Goal: Task Accomplishment & Management: Use online tool/utility

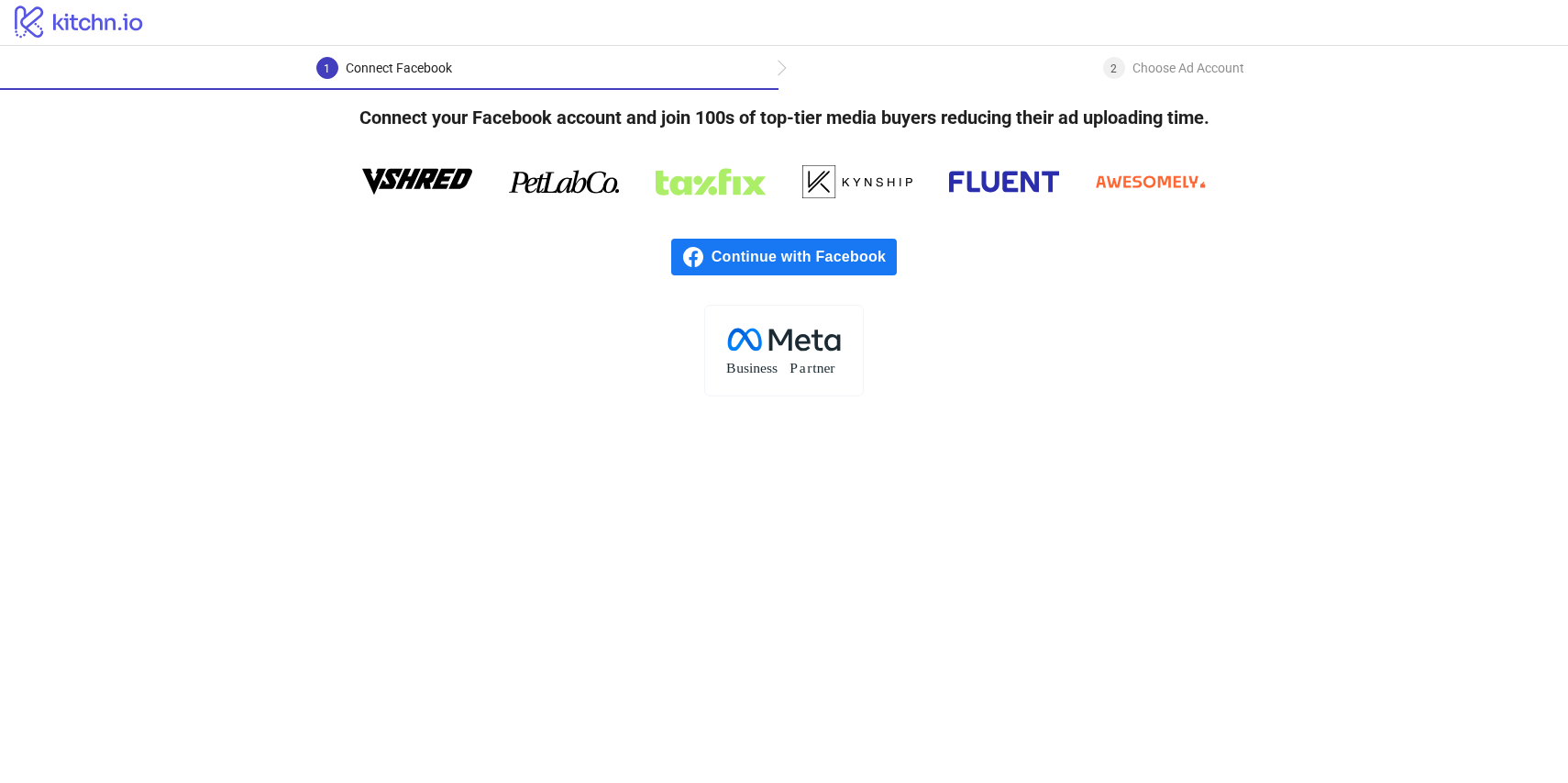
click at [805, 257] on span "Continue with Facebook" at bounding box center [803, 257] width 185 height 37
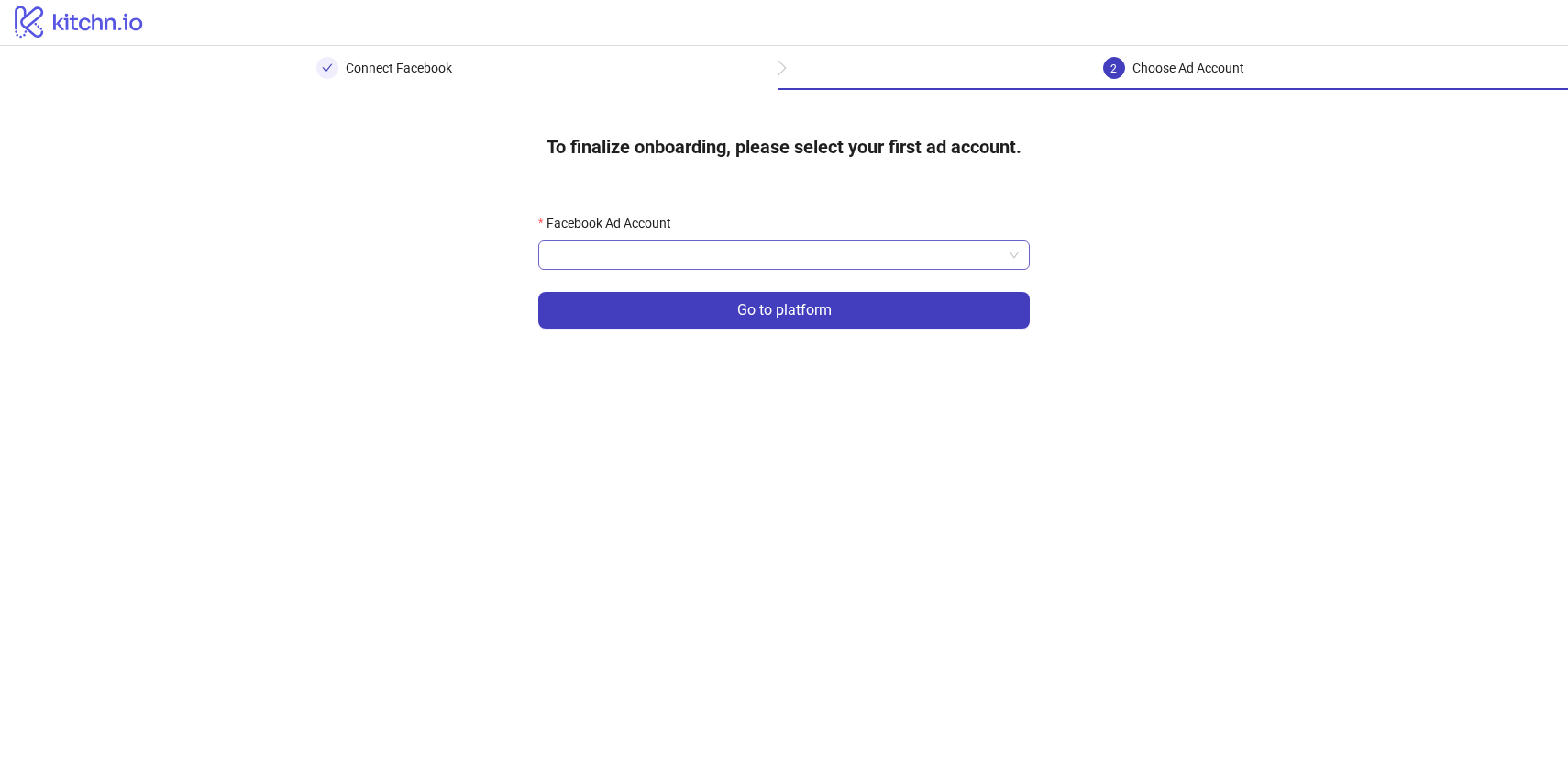
click at [800, 256] on input "Facebook Ad Account" at bounding box center [776, 255] width 453 height 28
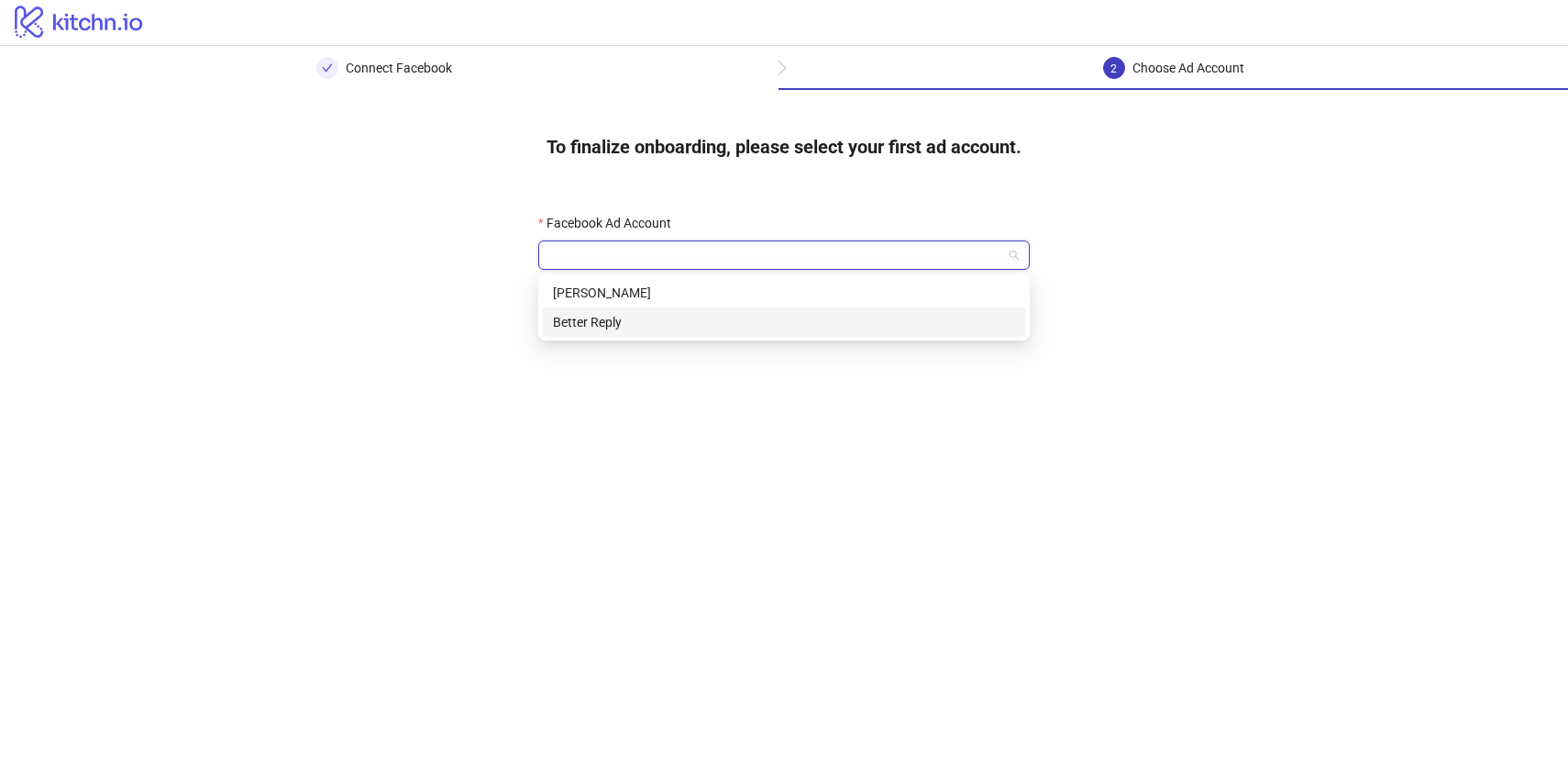
drag, startPoint x: 741, startPoint y: 331, endPoint x: 743, endPoint y: 314, distance: 17.1
click at [743, 314] on div "Better Reply" at bounding box center [784, 322] width 462 height 20
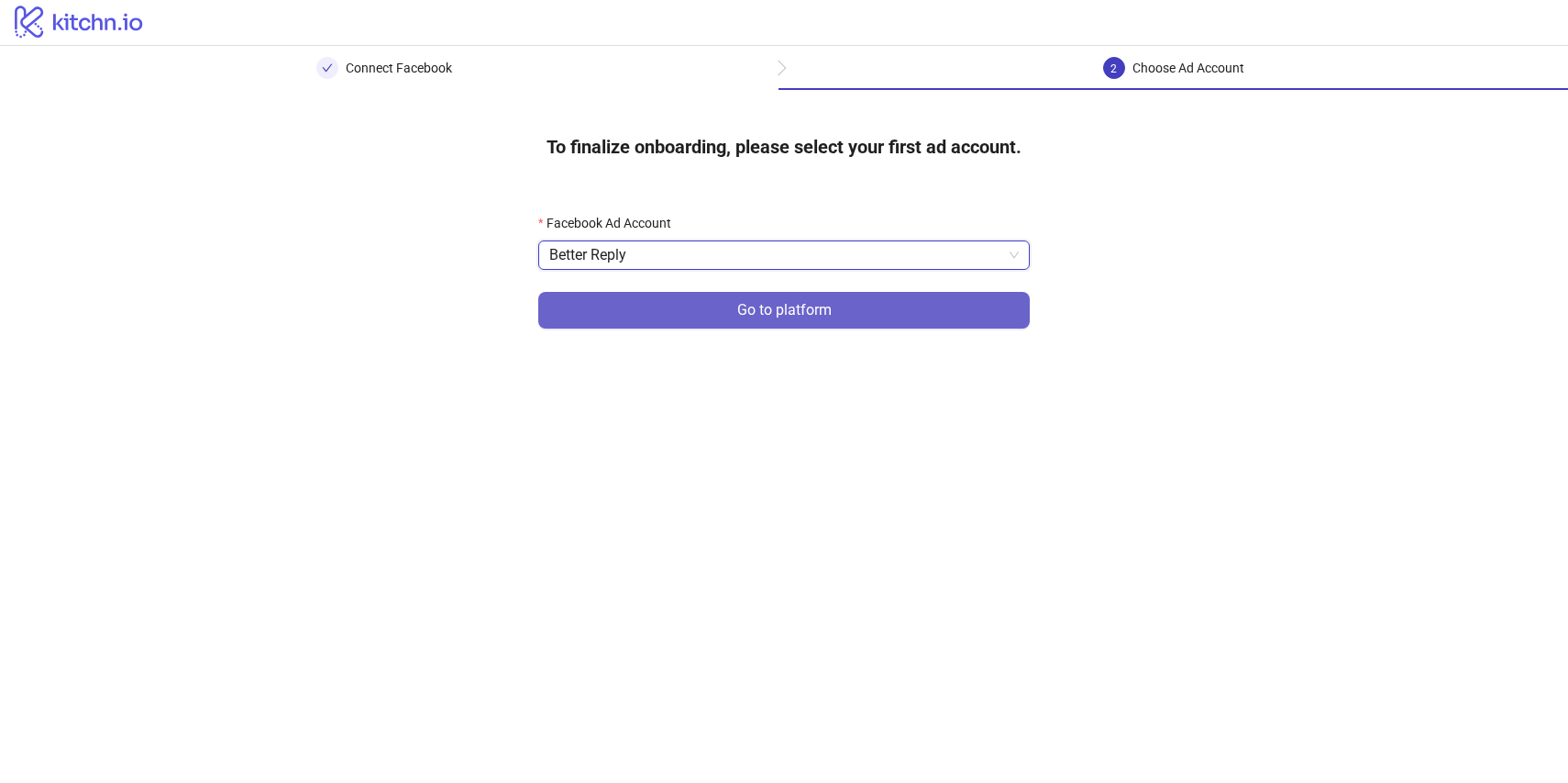
click at [751, 313] on span "Go to platform" at bounding box center [784, 310] width 95 height 17
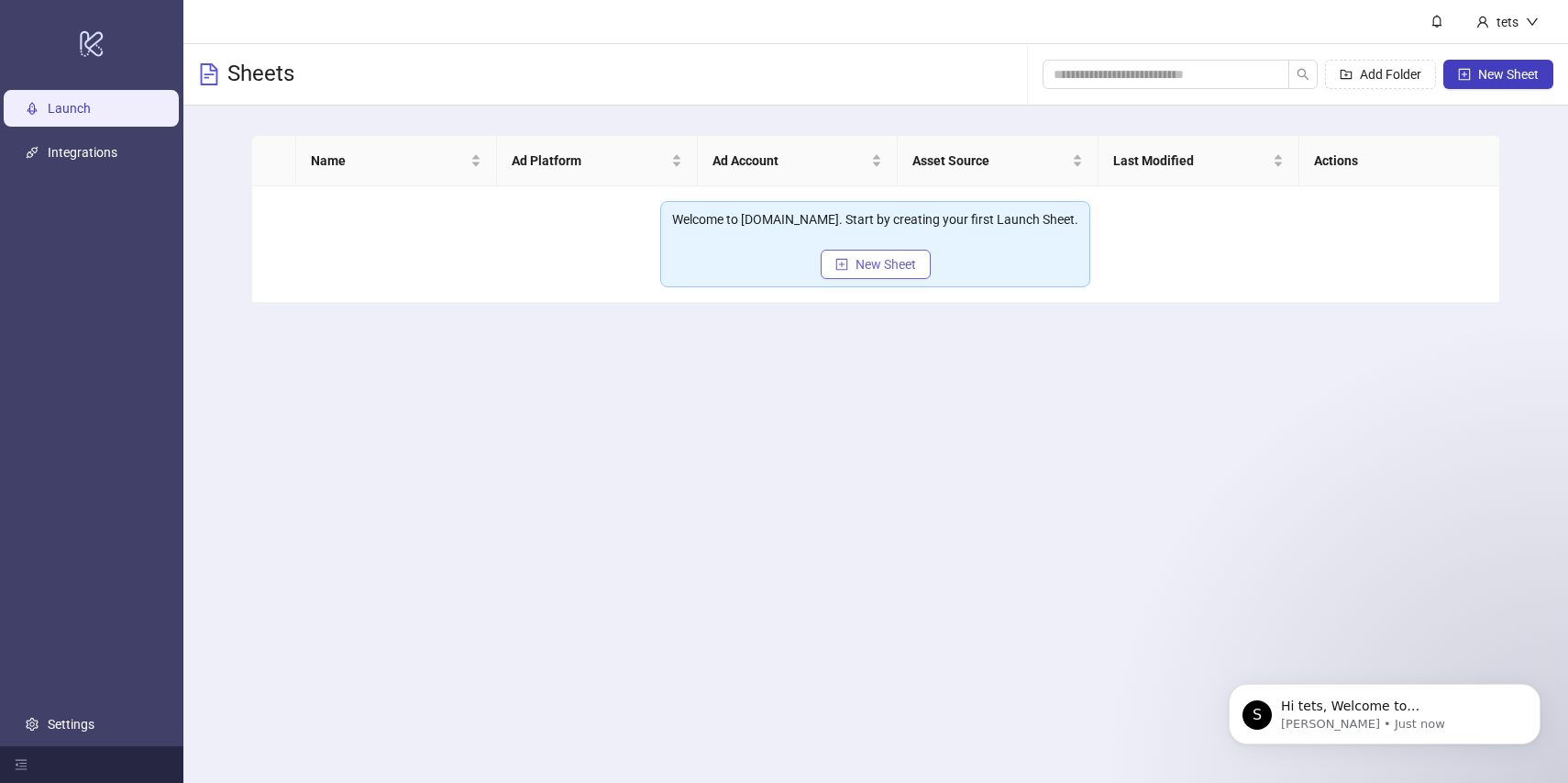
click at [861, 271] on span "New Sheet" at bounding box center [885, 264] width 61 height 15
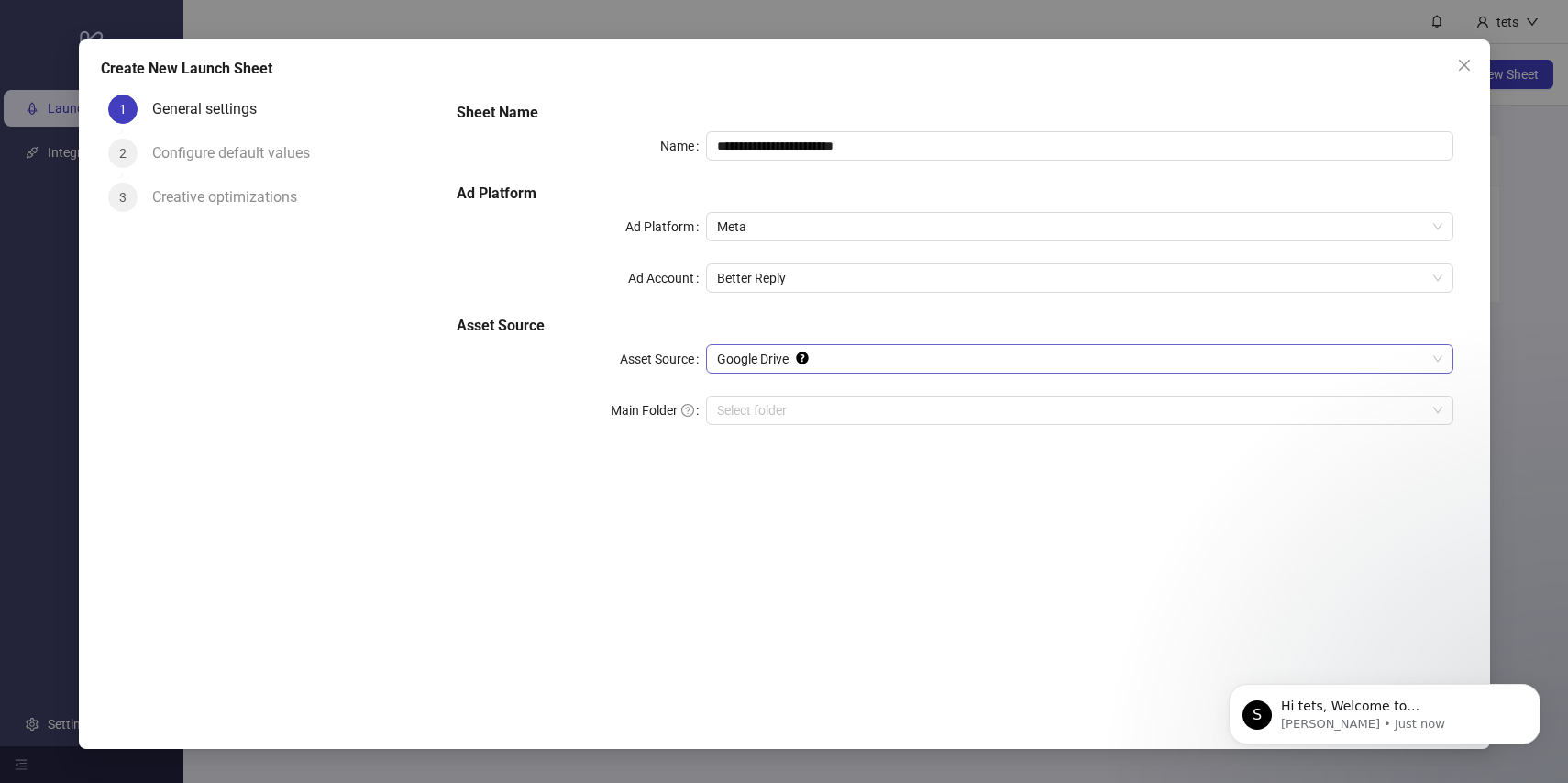
click at [778, 368] on span "Google Drive" at bounding box center [1079, 359] width 726 height 28
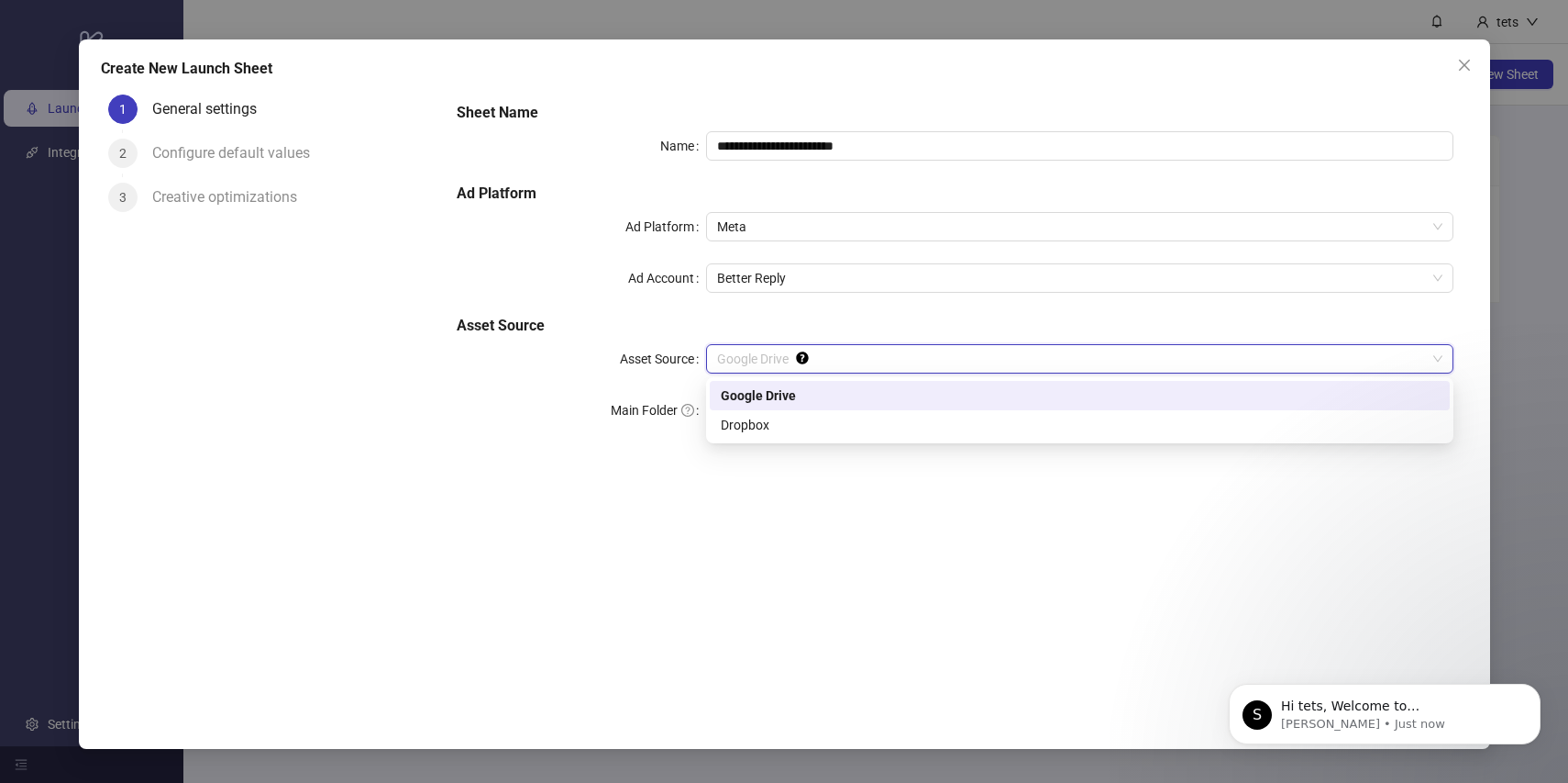
click at [775, 397] on div "Google Drive" at bounding box center [1079, 395] width 718 height 20
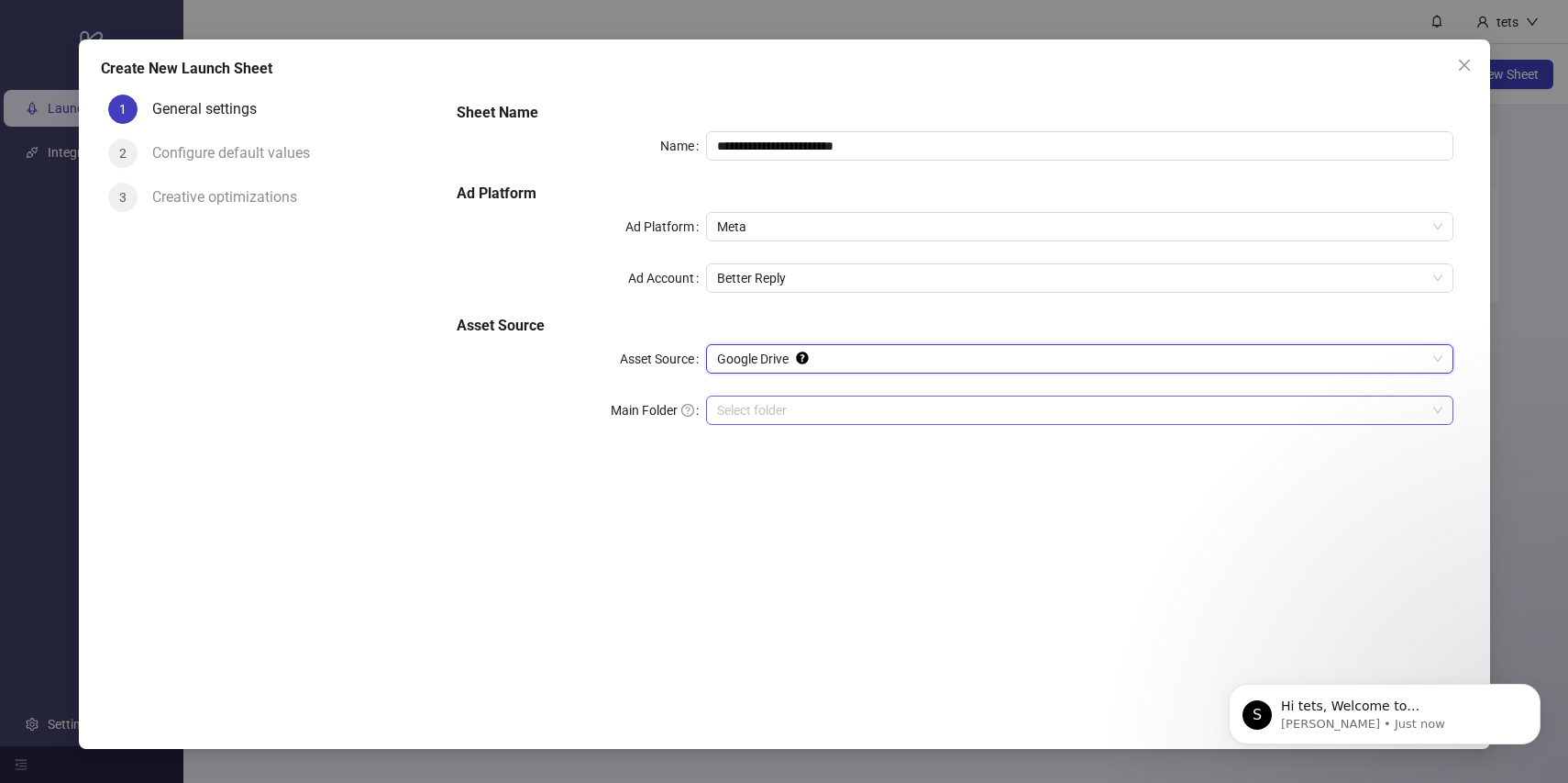
click at [767, 415] on input "Main Folder" at bounding box center [1070, 410] width 709 height 28
click at [1461, 65] on icon "close" at bounding box center [1463, 64] width 11 height 11
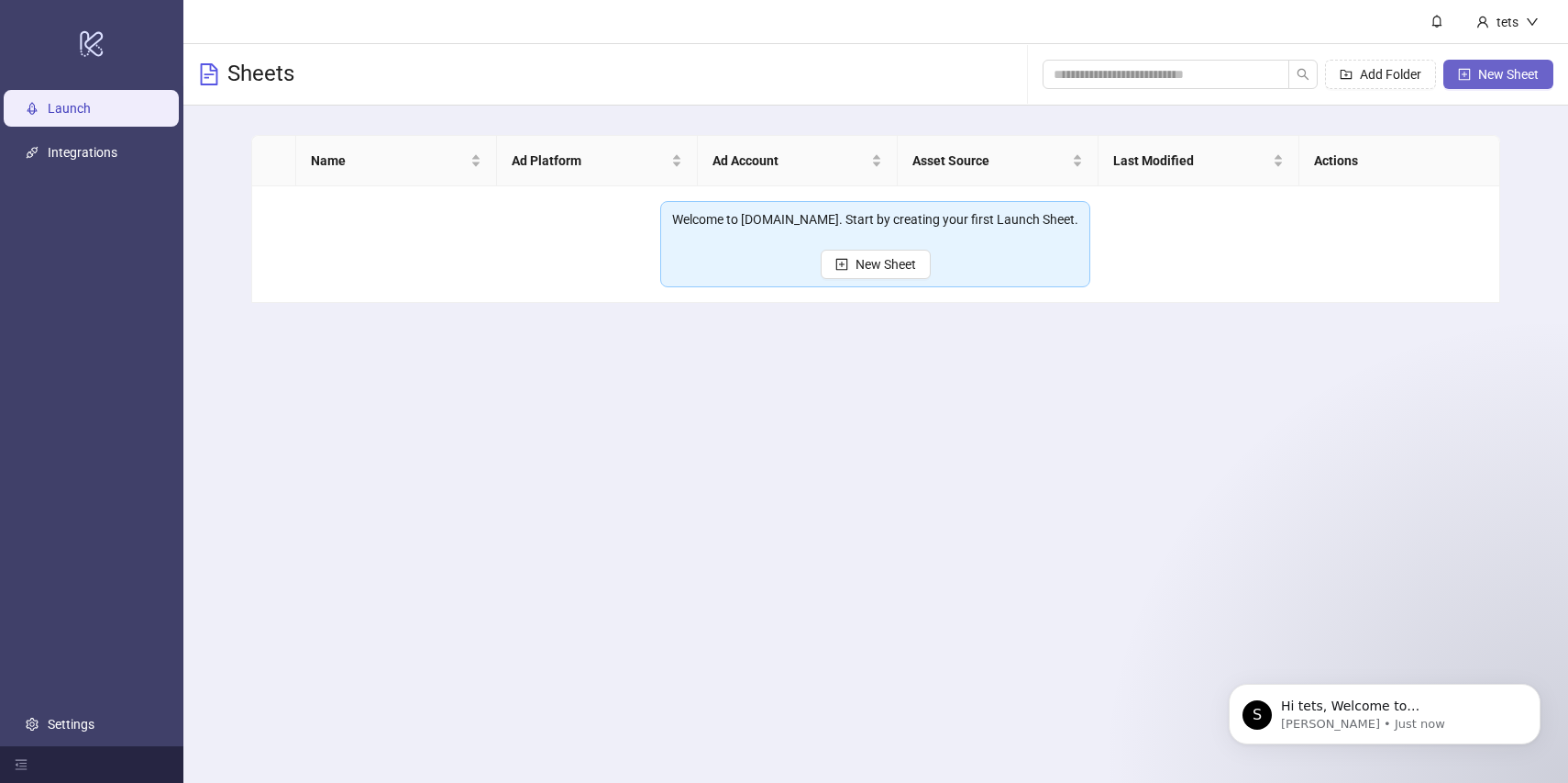
click at [1487, 80] on span "New Sheet" at bounding box center [1508, 74] width 61 height 15
click at [1470, 77] on button "New Sheet" at bounding box center [1498, 74] width 110 height 29
type input "**********"
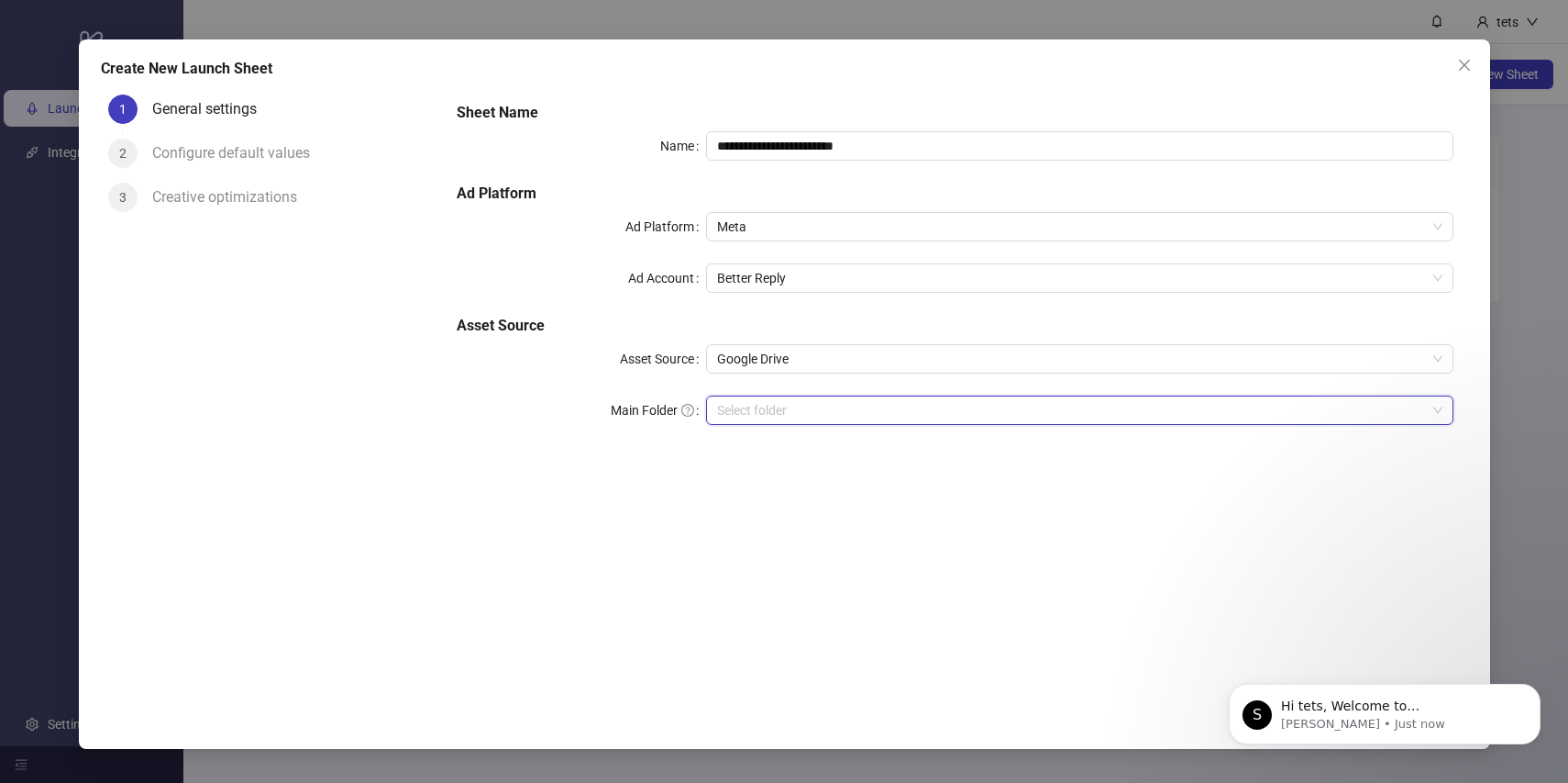
click at [777, 409] on input "Main Folder" at bounding box center [1070, 410] width 709 height 28
click at [805, 409] on input "Main Folder" at bounding box center [1070, 410] width 709 height 28
click at [884, 414] on input "Main Folder" at bounding box center [1070, 410] width 709 height 28
click at [990, 405] on input "Main Folder" at bounding box center [1070, 410] width 709 height 28
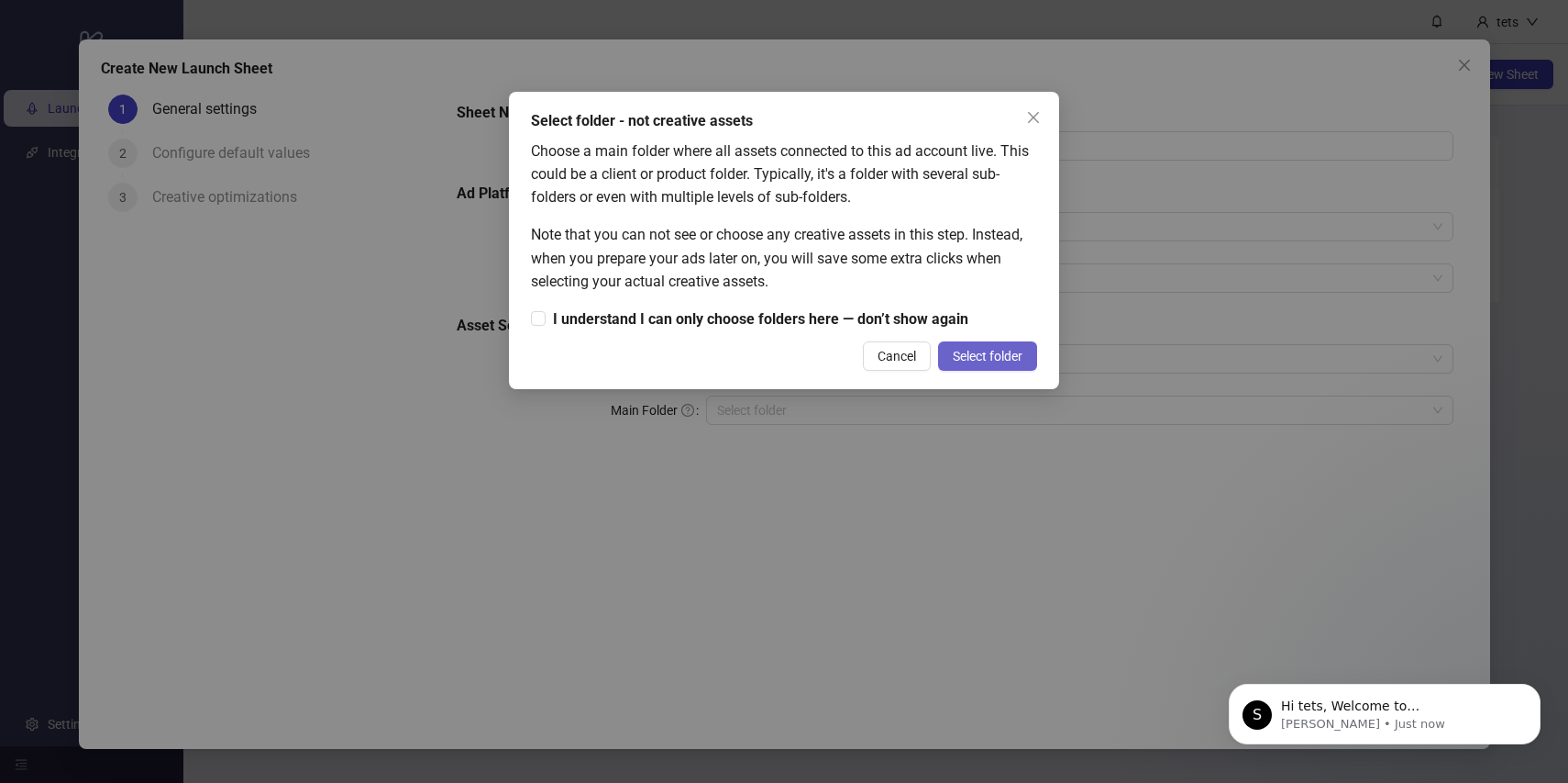
click at [969, 361] on span "Select folder" at bounding box center [987, 356] width 70 height 15
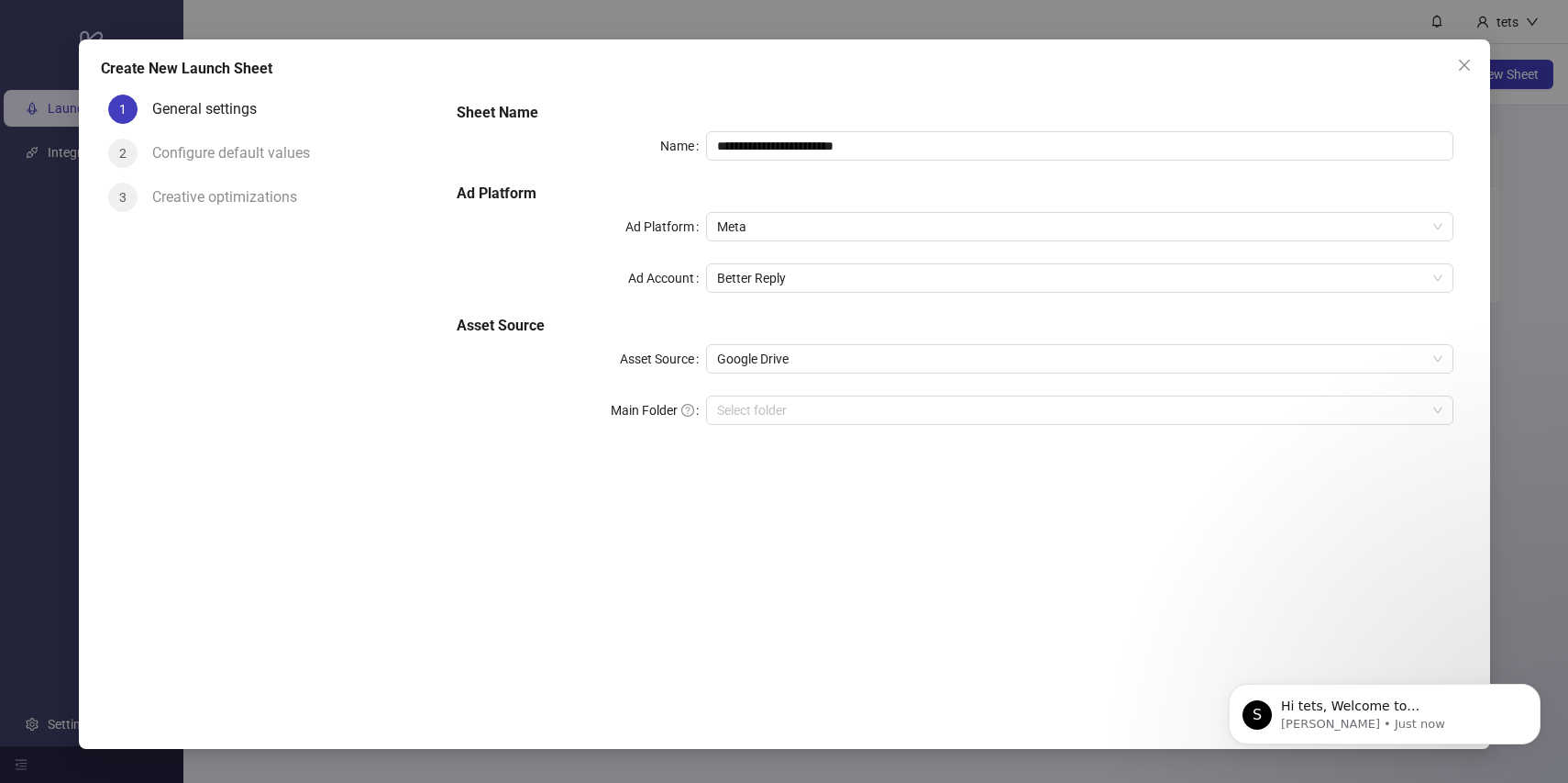
click at [257, 152] on div "Configure default values" at bounding box center [238, 153] width 172 height 29
click at [784, 404] on input "Main Folder" at bounding box center [1070, 410] width 709 height 28
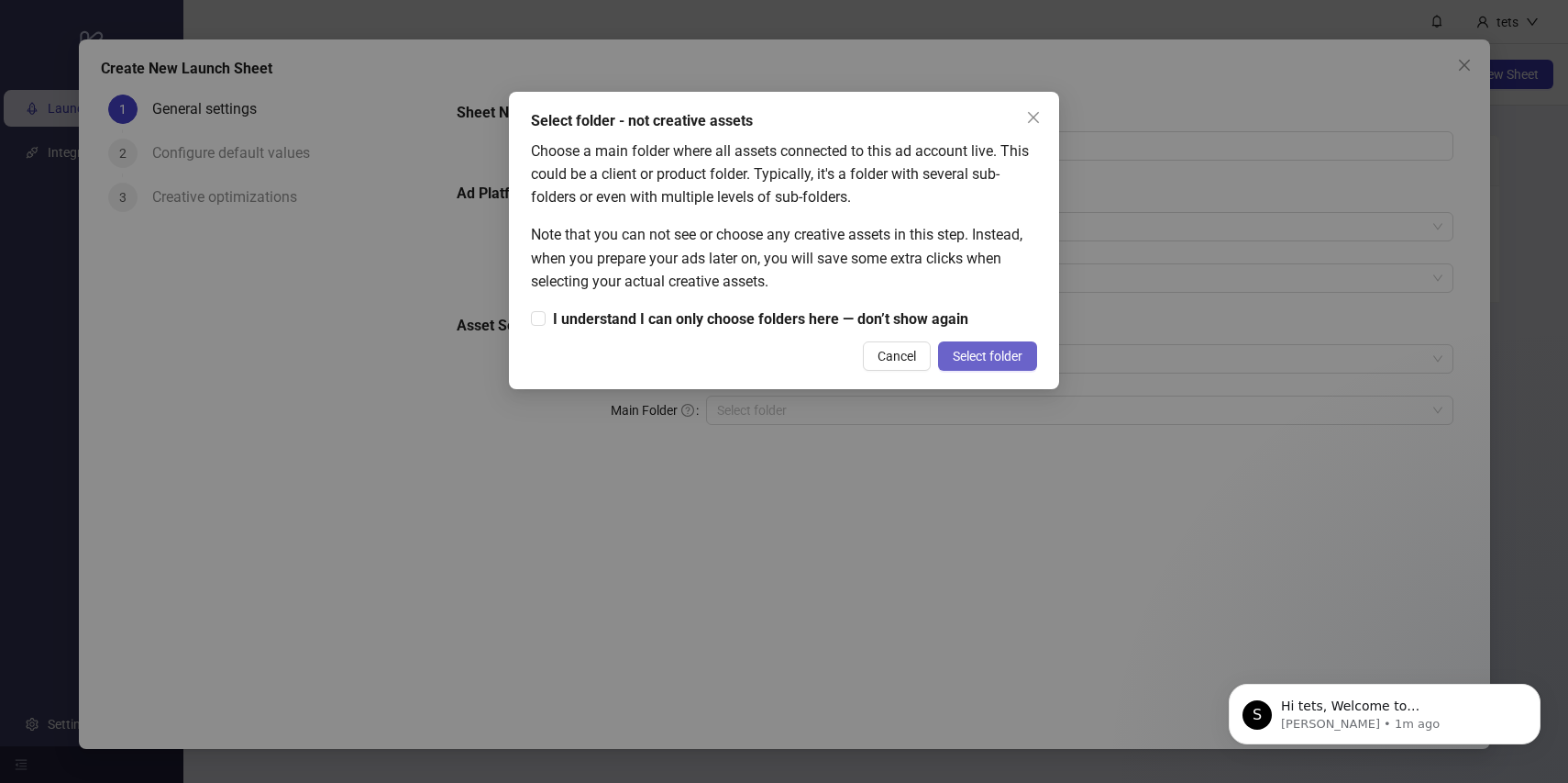
click at [972, 360] on span "Select folder" at bounding box center [987, 356] width 70 height 15
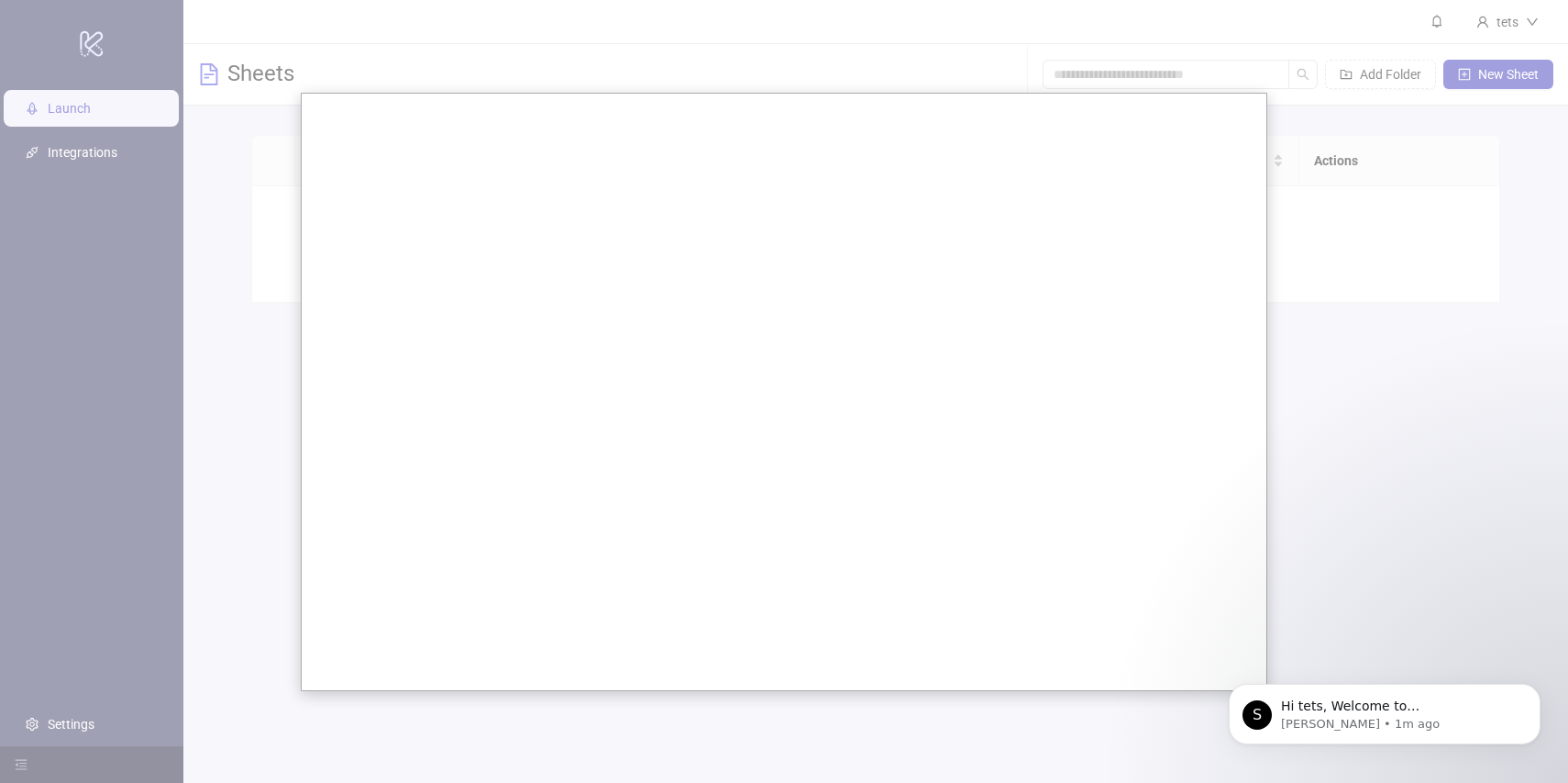
click at [1389, 322] on div at bounding box center [784, 391] width 1568 height 783
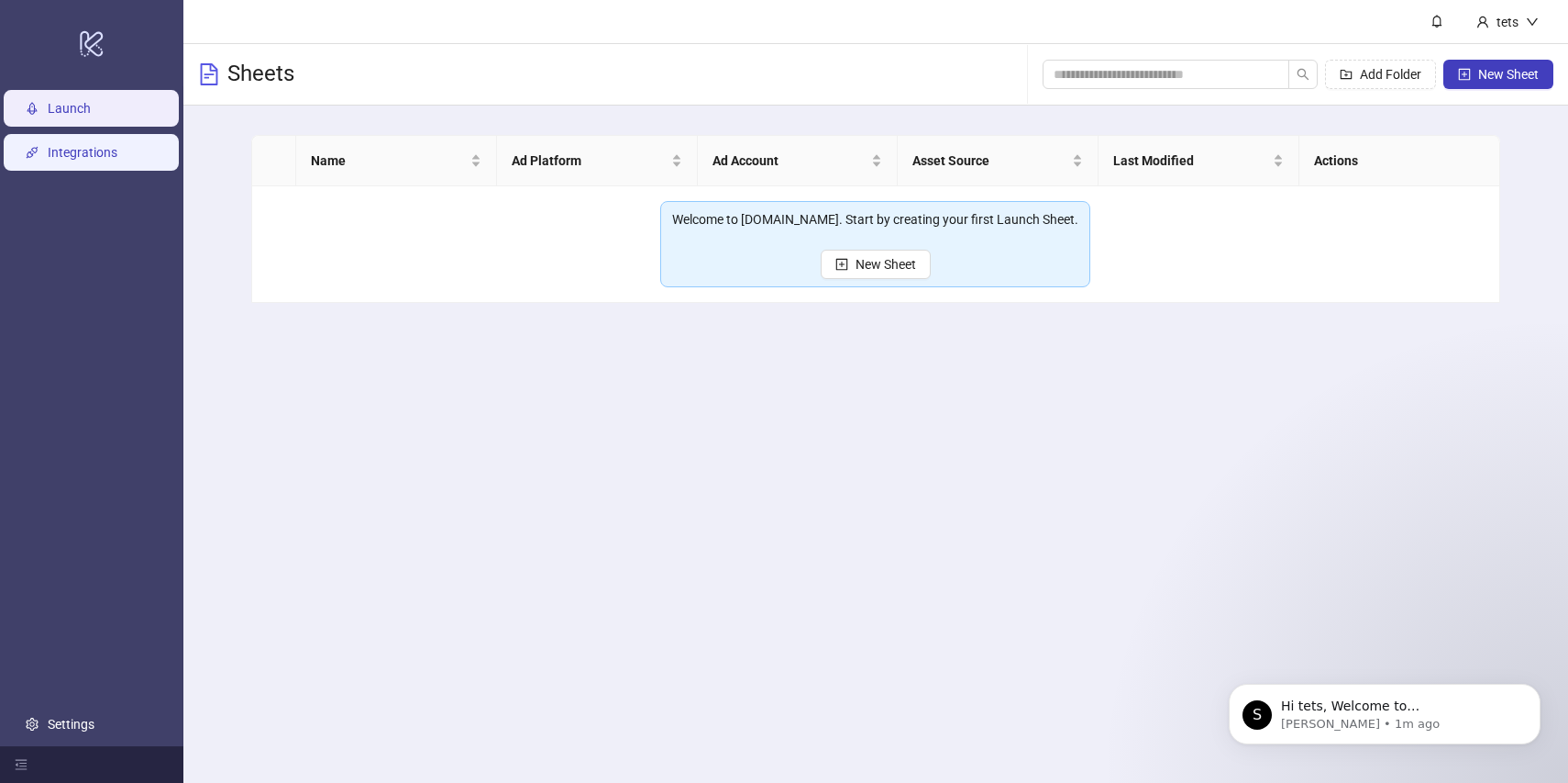
click at [103, 152] on link "Integrations" at bounding box center [83, 152] width 70 height 15
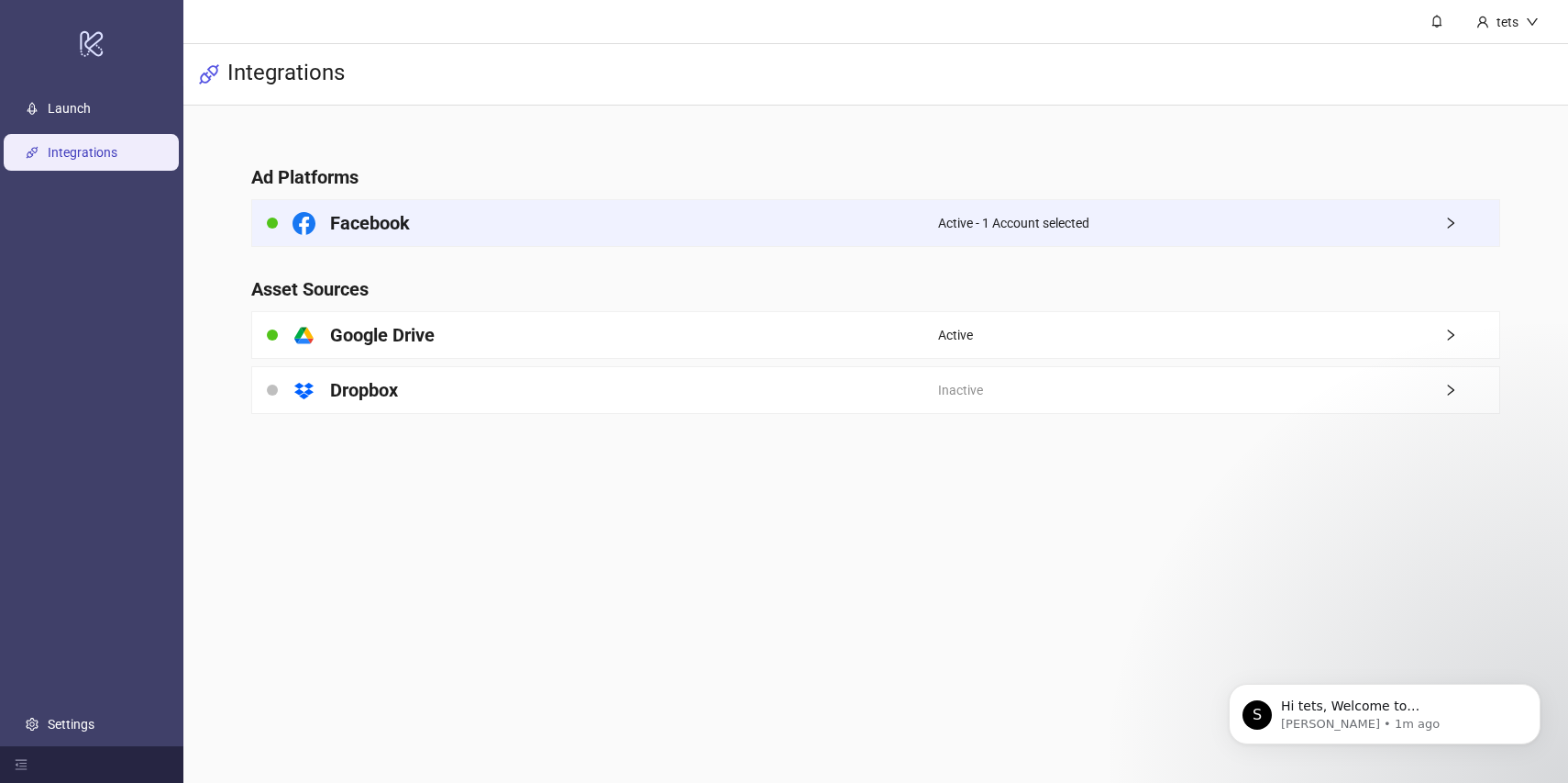
click at [754, 235] on div "Facebook" at bounding box center [595, 223] width 686 height 46
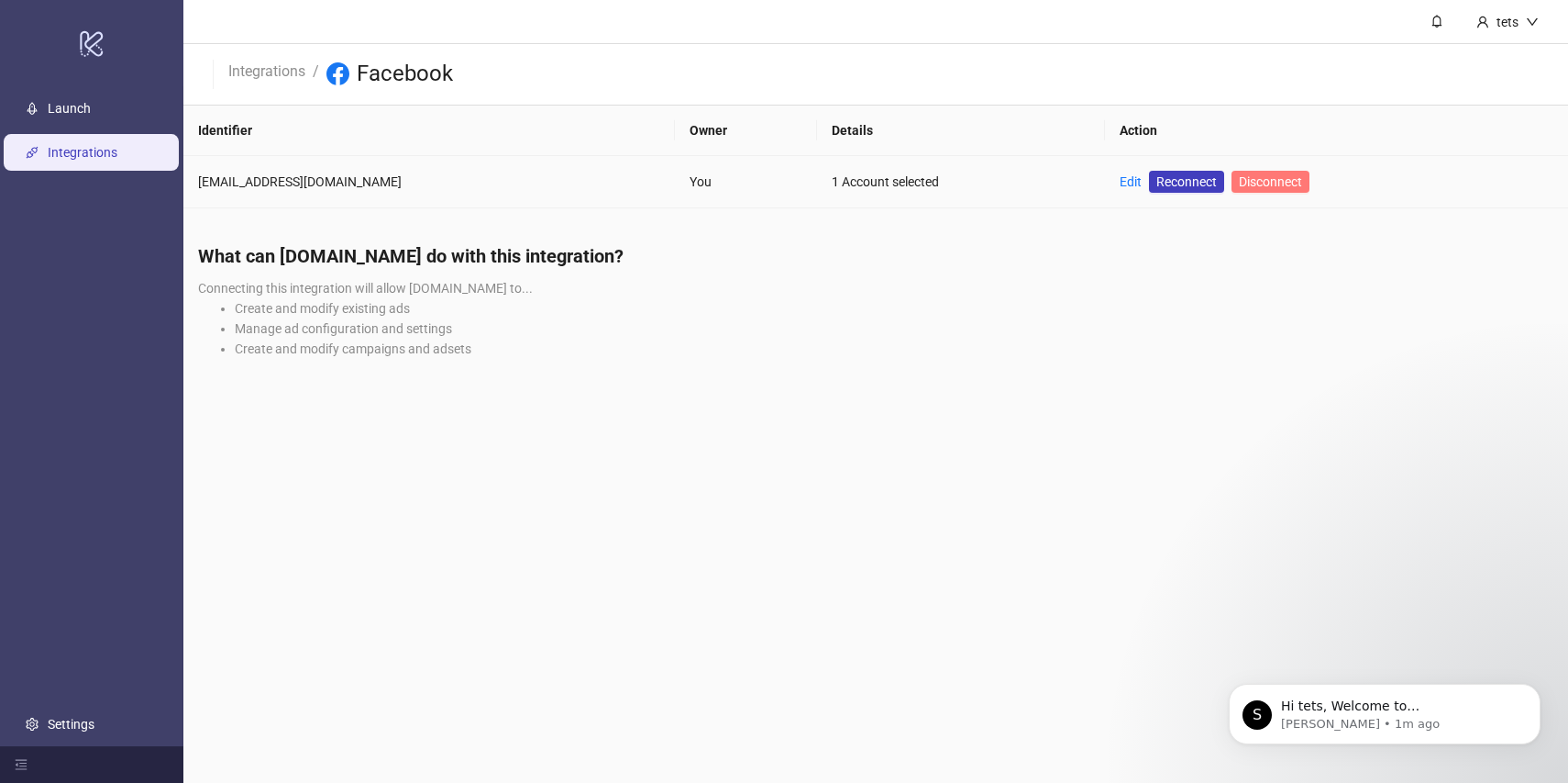
click at [1239, 179] on span "Disconnect" at bounding box center [1270, 181] width 63 height 15
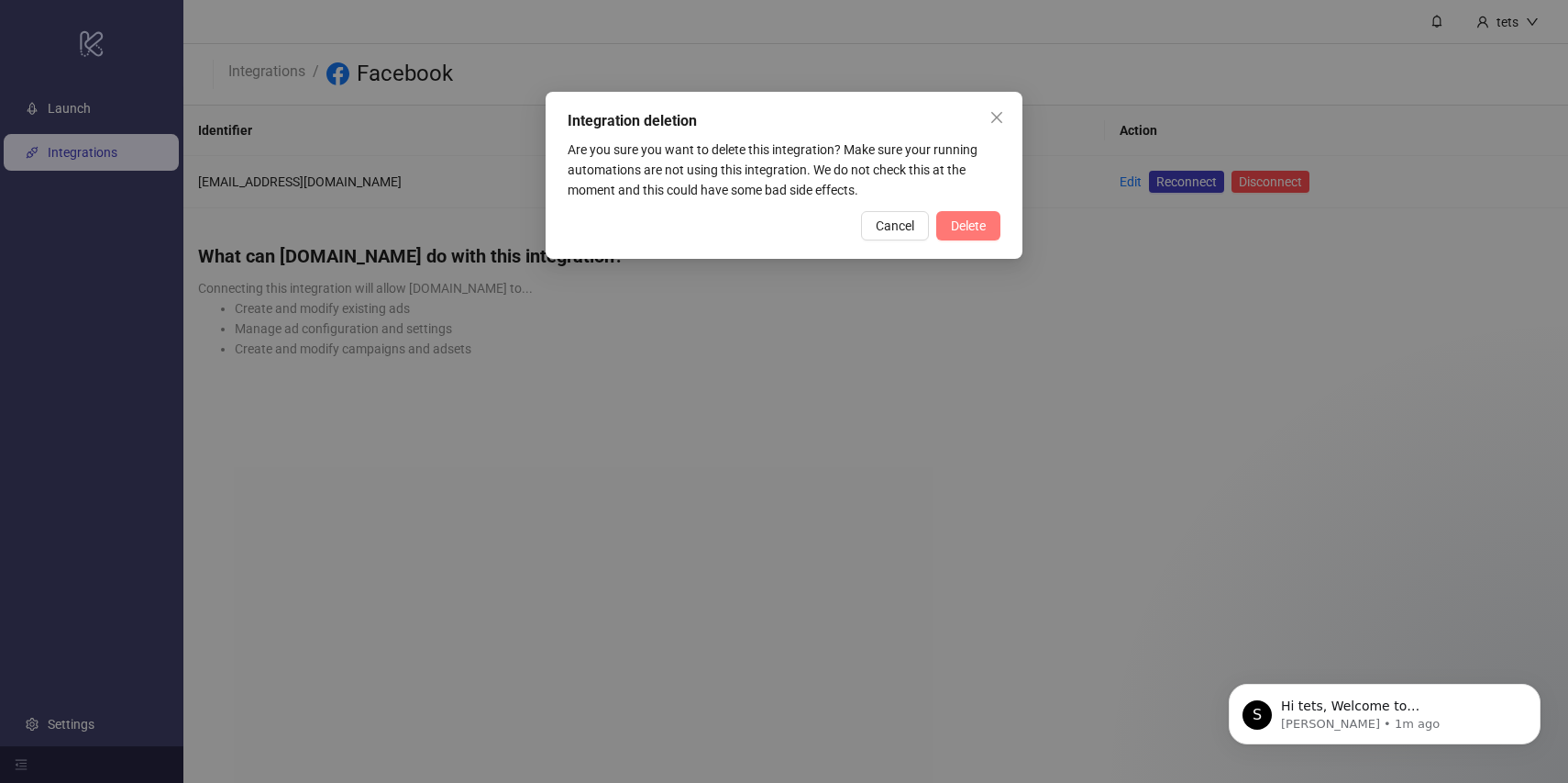
click at [968, 221] on span "Delete" at bounding box center [967, 225] width 35 height 15
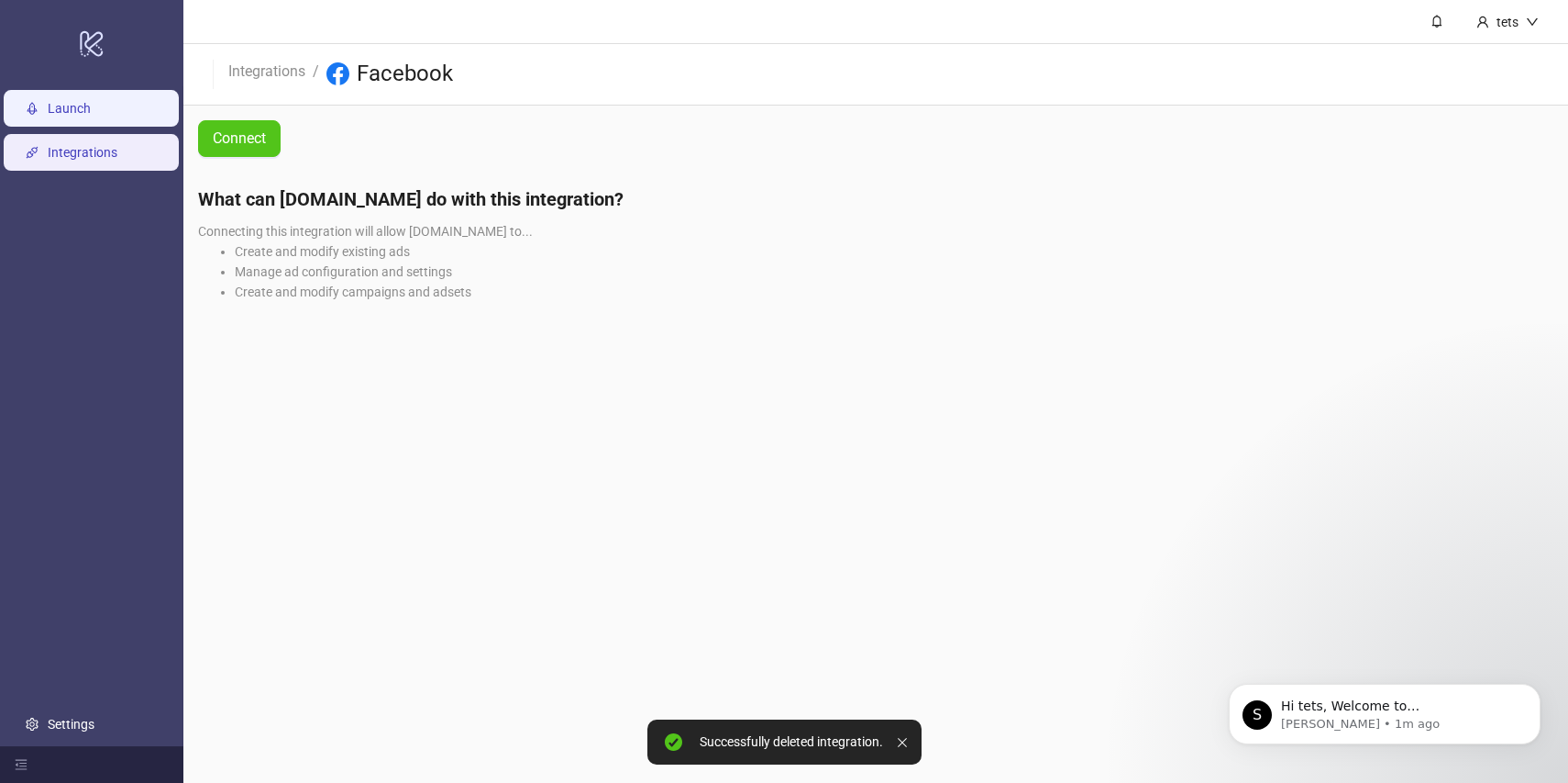
click at [91, 113] on link "Launch" at bounding box center [69, 108] width 43 height 15
